Goal: Information Seeking & Learning: Check status

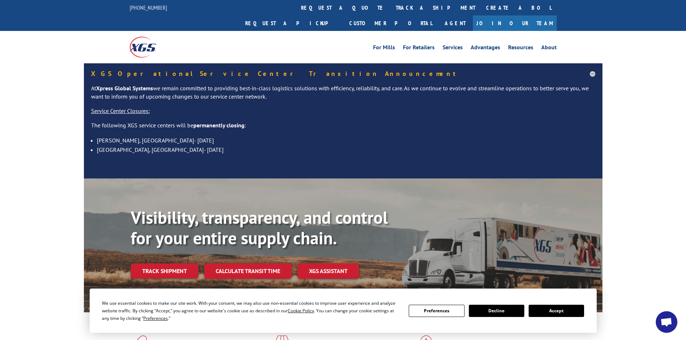
click at [184, 264] on link "Track shipment" at bounding box center [165, 271] width 68 height 15
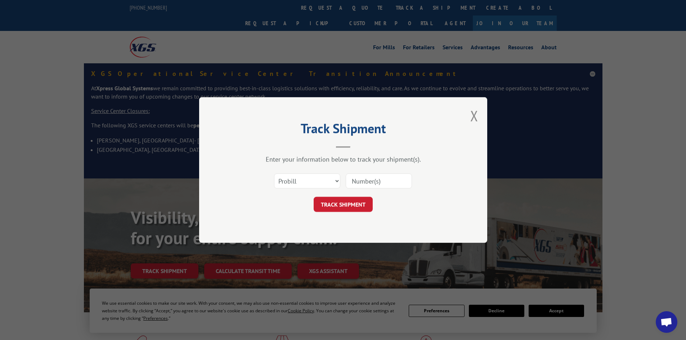
click at [357, 182] on input at bounding box center [379, 181] width 66 height 15
paste input "17520289"
type input "17520289"
click at [345, 203] on button "TRACK SHIPMENT" at bounding box center [343, 204] width 59 height 15
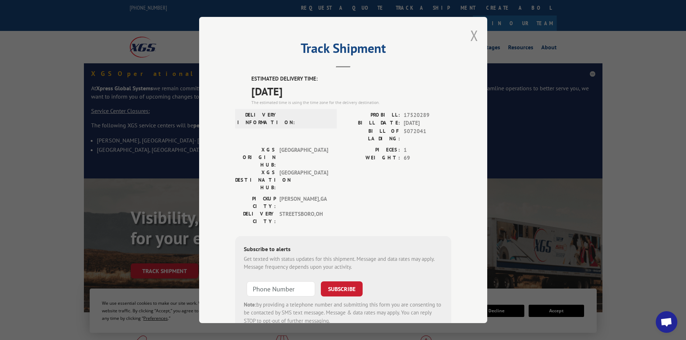
click at [473, 35] on button "Close modal" at bounding box center [474, 35] width 8 height 19
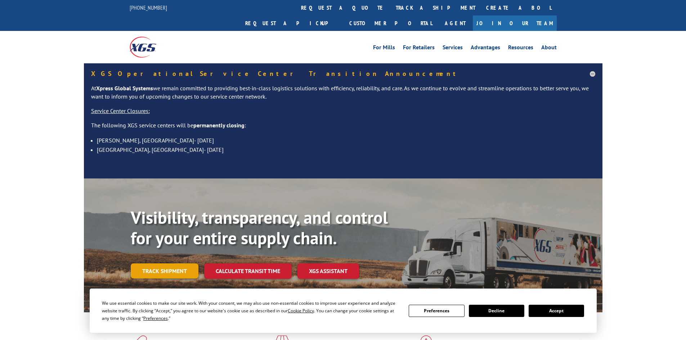
click at [172, 264] on link "Track shipment" at bounding box center [165, 271] width 68 height 15
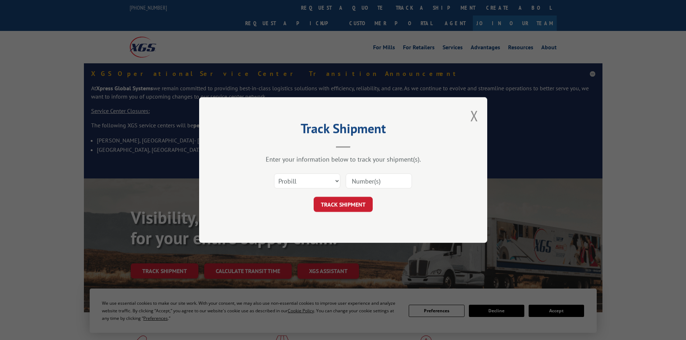
click at [361, 184] on input at bounding box center [379, 181] width 66 height 15
paste input "17520474"
type input "17520474"
click button "TRACK SHIPMENT" at bounding box center [343, 204] width 59 height 15
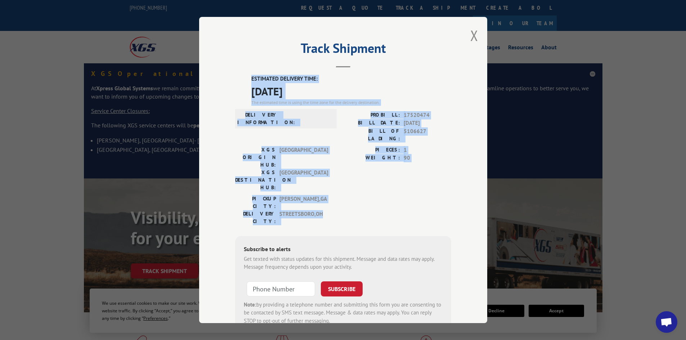
drag, startPoint x: 248, startPoint y: 78, endPoint x: 433, endPoint y: 180, distance: 211.2
click at [433, 180] on div "ESTIMATED DELIVERY TIME: [DATE] The estimated time is using the time zone for t…" at bounding box center [343, 204] width 216 height 259
copy div "ESTIMATED DELIVERY TIME: [DATE] The estimated time is using the time zone for t…"
drag, startPoint x: 471, startPoint y: 35, endPoint x: 466, endPoint y: 41, distance: 8.1
click at [471, 36] on button "Close modal" at bounding box center [474, 35] width 8 height 19
